Goal: Task Accomplishment & Management: Manage account settings

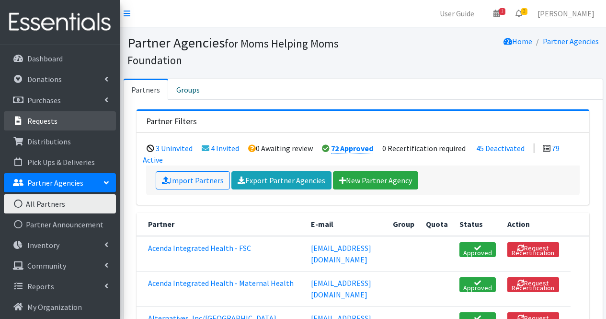
scroll to position [1628, 0]
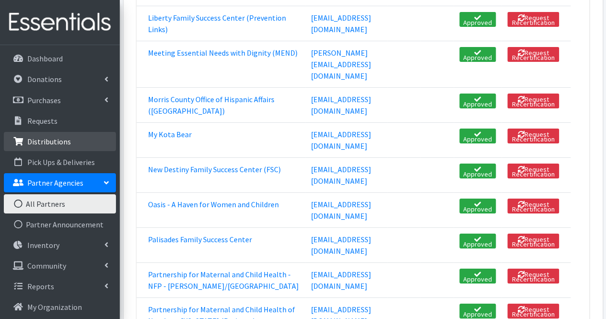
click at [66, 140] on p "Distributions" at bounding box center [49, 142] width 44 height 10
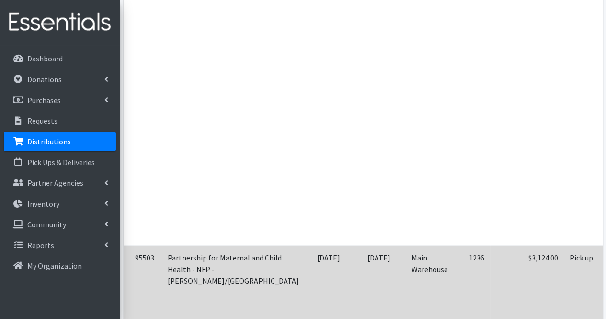
scroll to position [0, 155]
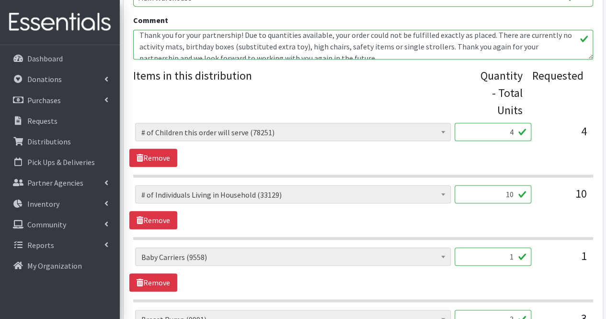
scroll to position [16, 0]
click at [178, 47] on textarea "Moms, Thank you for your partnership! Due to quantities available, your order c…" at bounding box center [363, 45] width 460 height 30
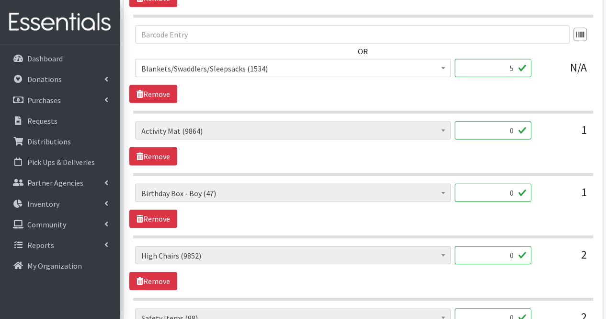
scroll to position [1410, 0]
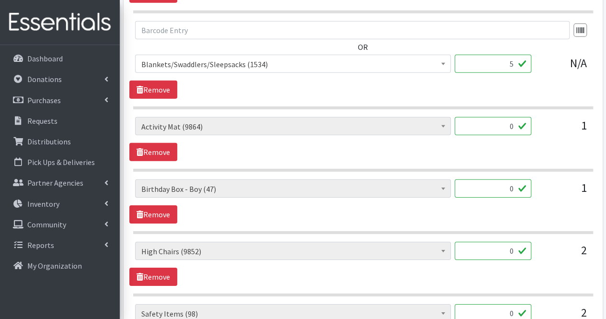
type textarea "Moms, Thank you for your partnership! Due to quantities available, your order c…"
click at [475, 125] on input "0" at bounding box center [493, 126] width 77 height 18
type input "1"
click at [340, 140] on div "# of Children this order will serve (78251) # of Individuals Living in Househol…" at bounding box center [362, 139] width 467 height 44
click at [159, 206] on link "Remove" at bounding box center [153, 214] width 48 height 18
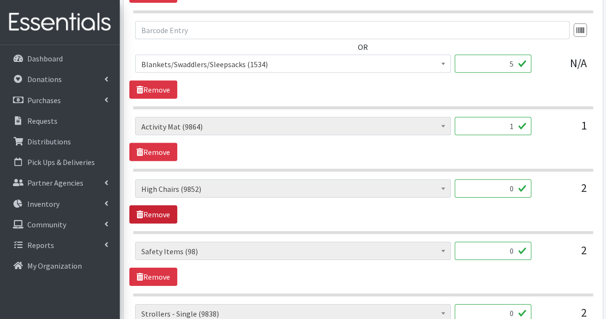
click at [159, 206] on link "Remove" at bounding box center [153, 214] width 48 height 18
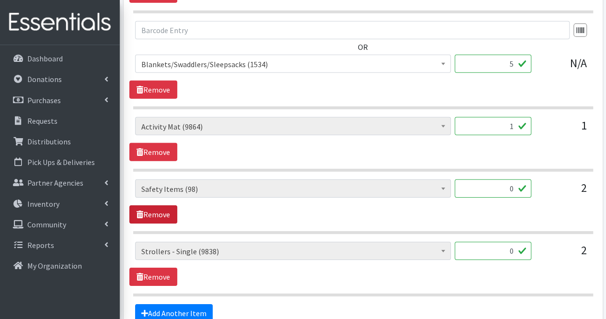
click at [159, 206] on link "Remove" at bounding box center [153, 214] width 48 height 18
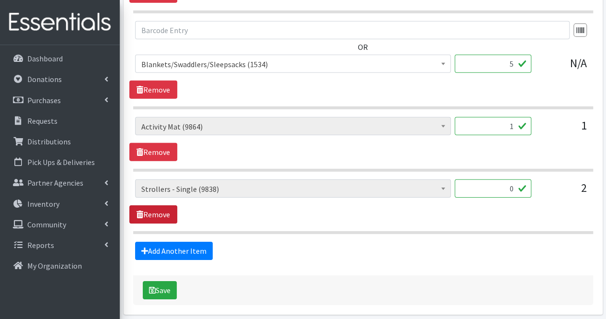
click at [159, 206] on link "Remove" at bounding box center [153, 214] width 48 height 18
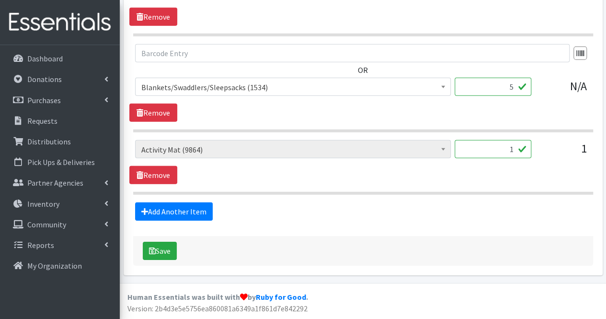
scroll to position [1378, 0]
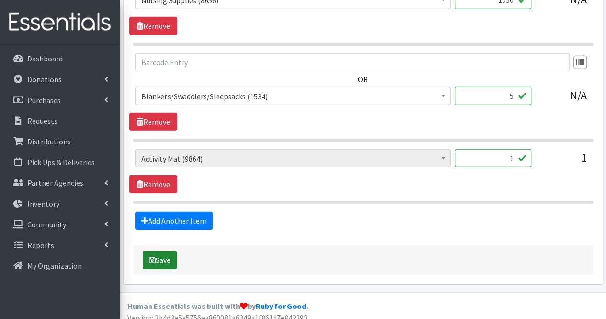
click at [171, 254] on button "Save" at bounding box center [160, 260] width 34 height 18
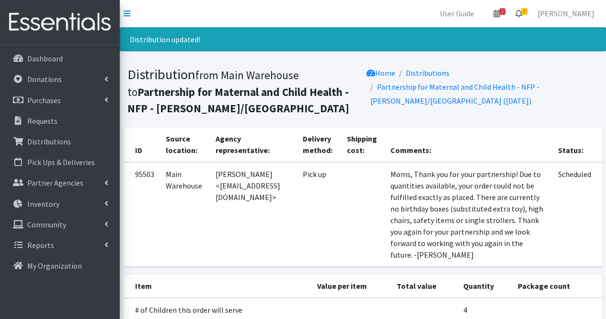
click at [522, 15] on icon at bounding box center [519, 14] width 7 height 8
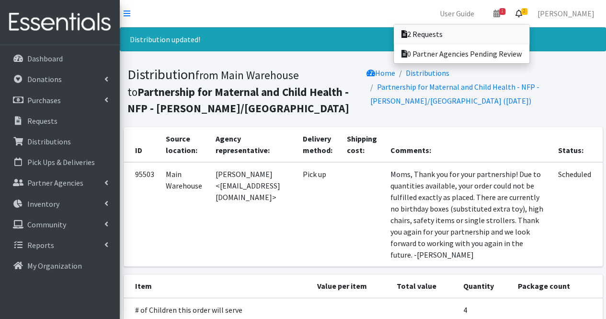
click at [491, 34] on link "2 Requests" at bounding box center [462, 33] width 136 height 19
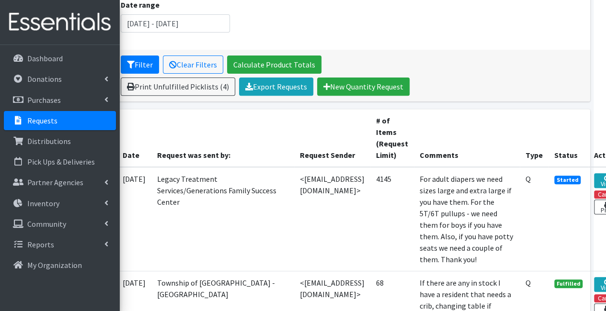
scroll to position [136, 8]
